Goal: Task Accomplishment & Management: Use online tool/utility

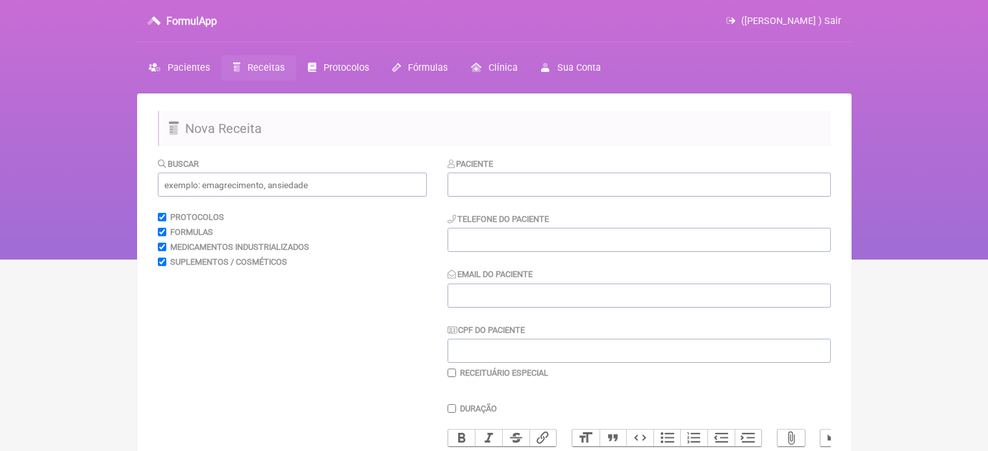
click at [186, 67] on span "Pacientes" at bounding box center [189, 67] width 42 height 11
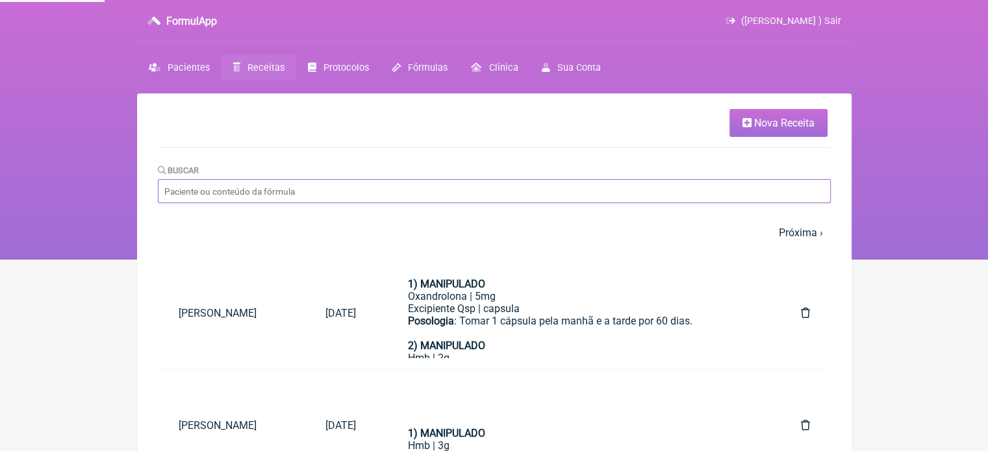
click at [272, 188] on input "Buscar" at bounding box center [494, 191] width 673 height 24
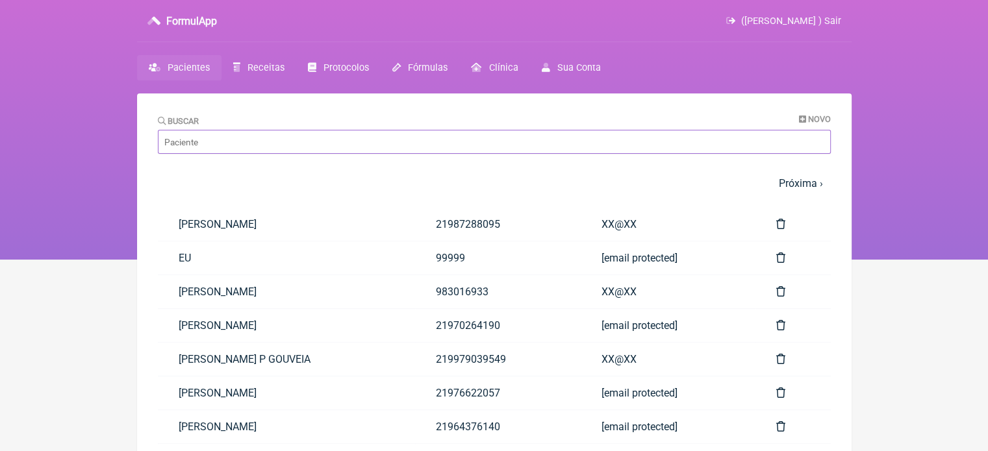
click at [279, 145] on input "Buscar" at bounding box center [494, 142] width 673 height 24
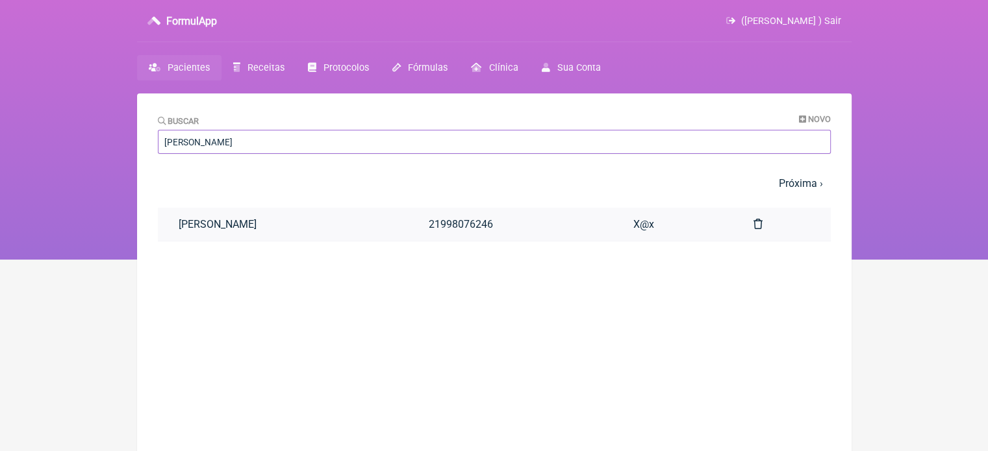
type input "[PERSON_NAME]"
click at [292, 218] on link "[PERSON_NAME]" at bounding box center [283, 224] width 251 height 33
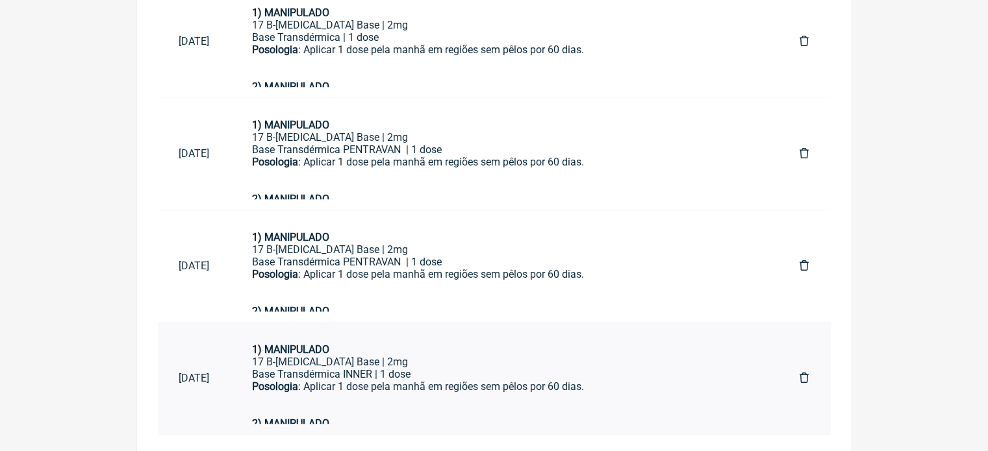
scroll to position [1173, 0]
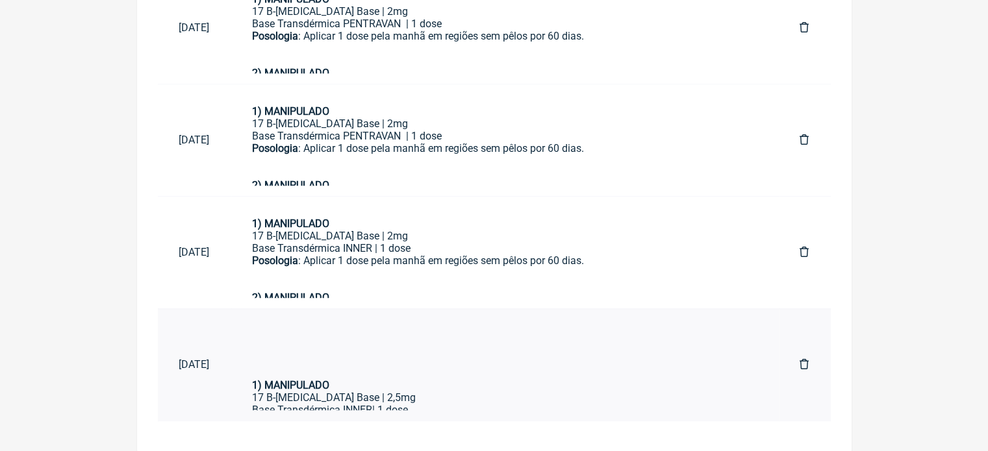
click at [423, 383] on div "1) MANIPULADO" at bounding box center [505, 385] width 506 height 12
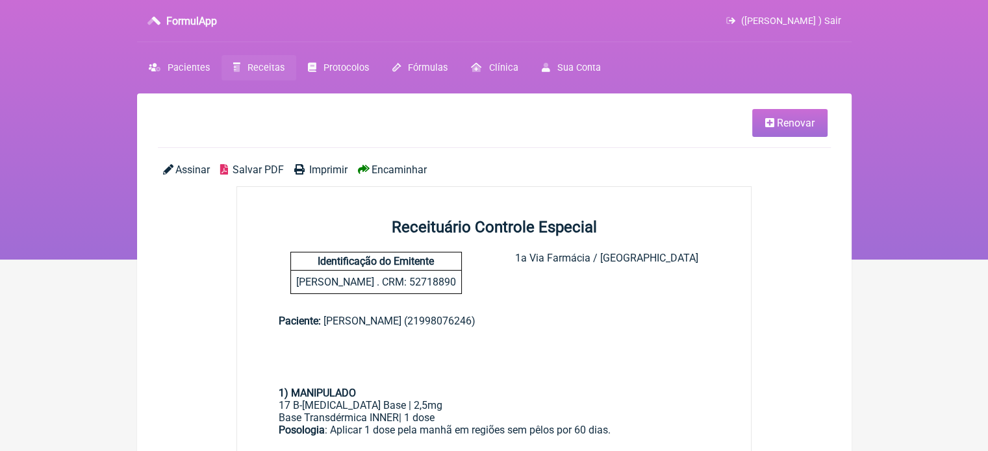
click at [766, 124] on icon at bounding box center [769, 123] width 9 height 10
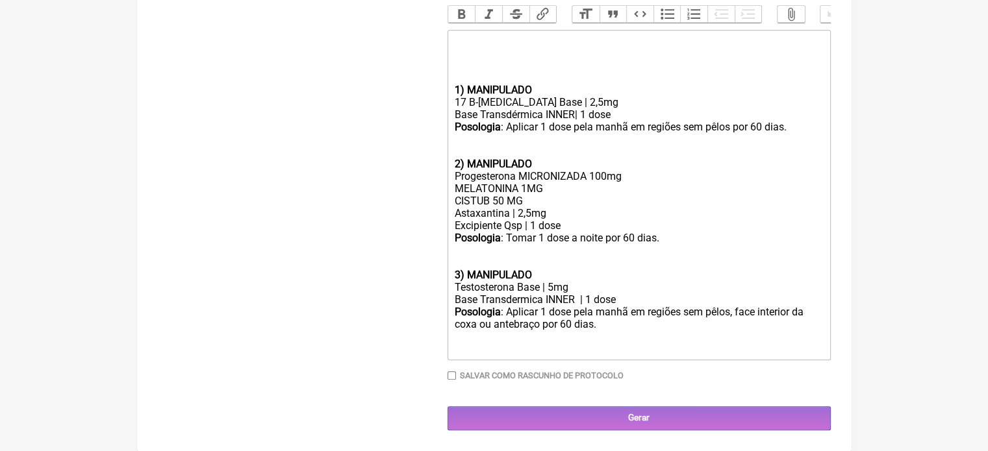
scroll to position [601, 0]
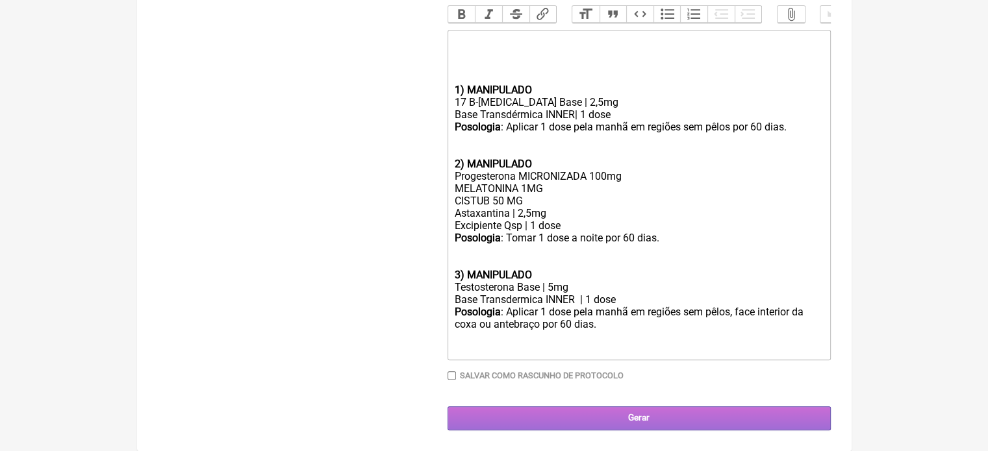
click at [585, 422] on input "Gerar" at bounding box center [639, 419] width 383 height 24
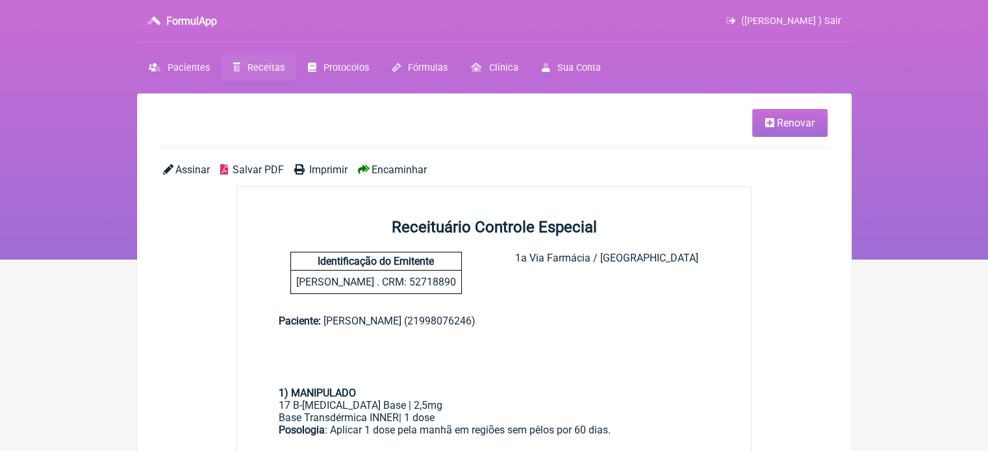
click at [324, 167] on span "Imprimir" at bounding box center [328, 170] width 38 height 12
